Goal: Connect with others: Join a Team

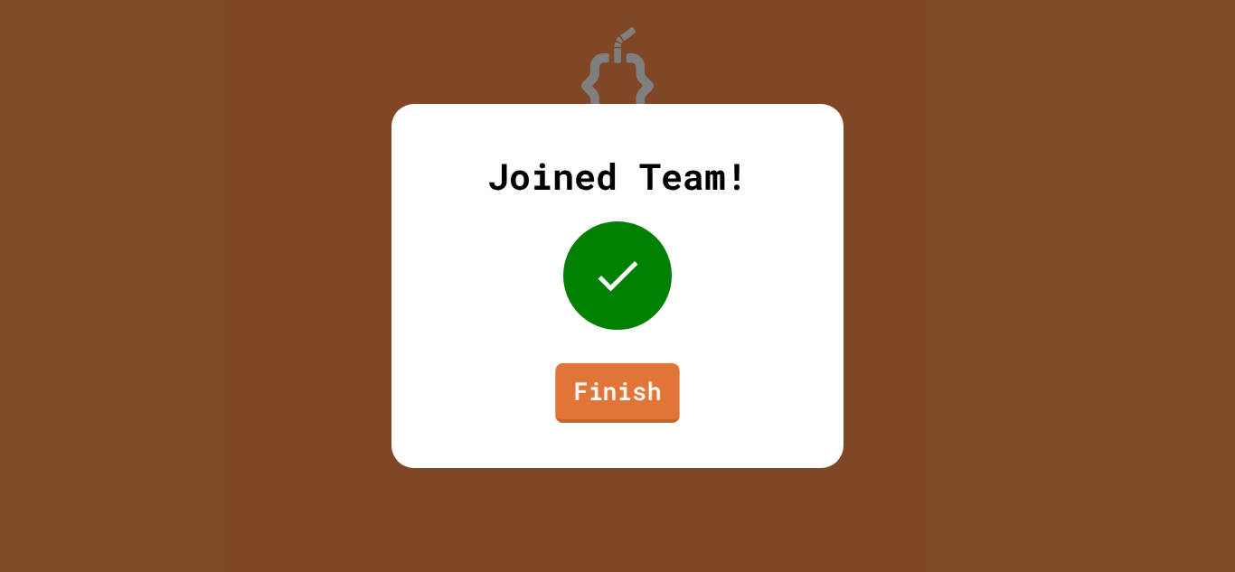
click at [591, 378] on link "Finish" at bounding box center [617, 394] width 125 height 60
